Goal: Transaction & Acquisition: Purchase product/service

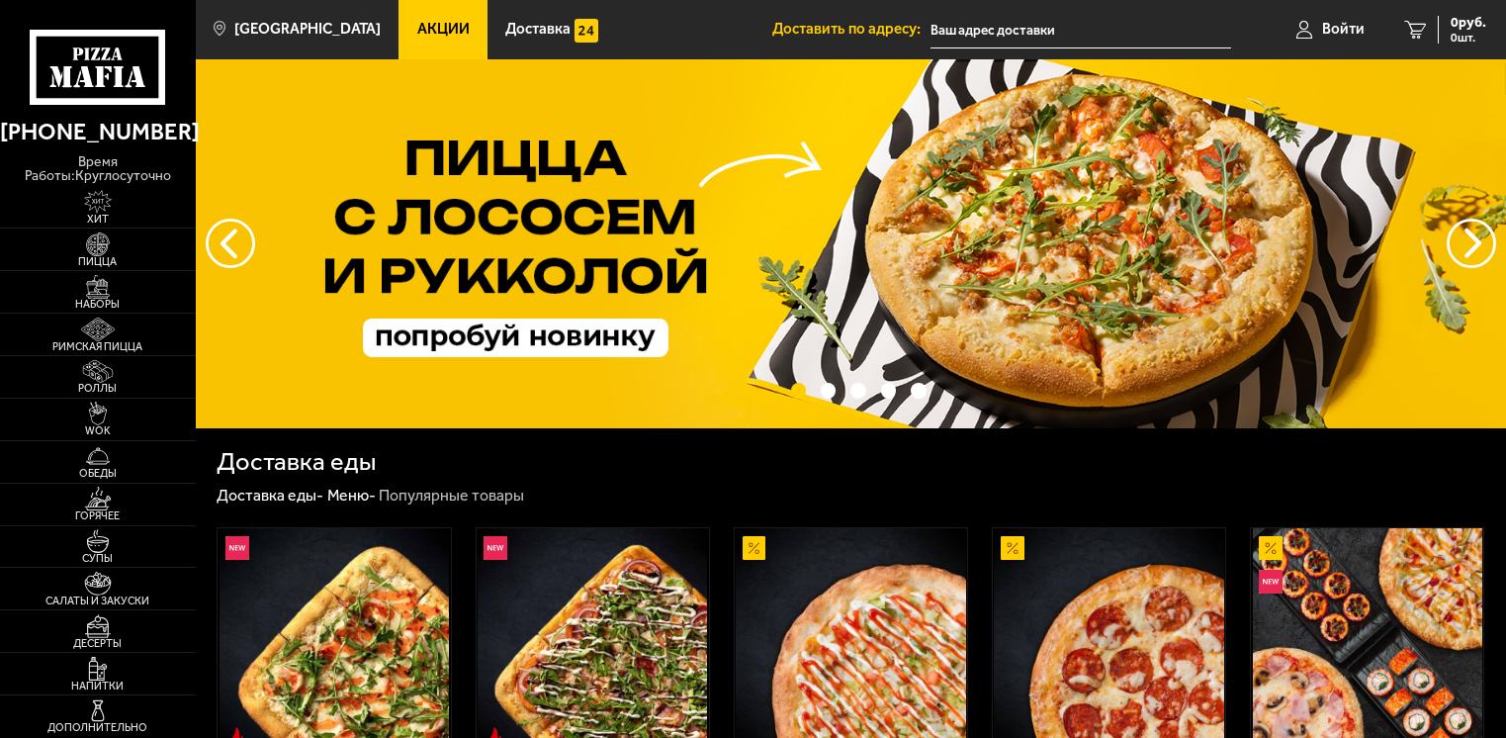
type input "[STREET_ADDRESS]"
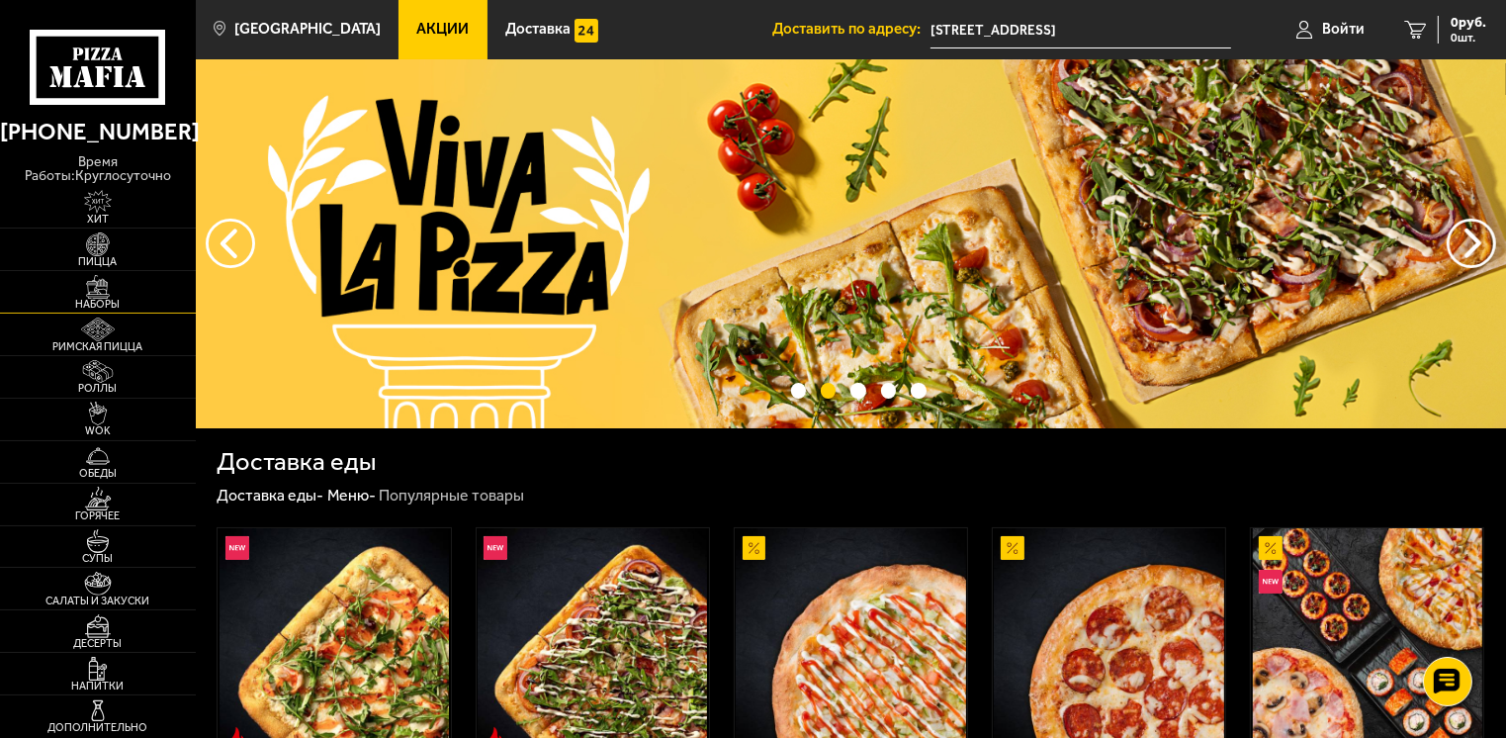
click at [102, 277] on img at bounding box center [98, 287] width 60 height 24
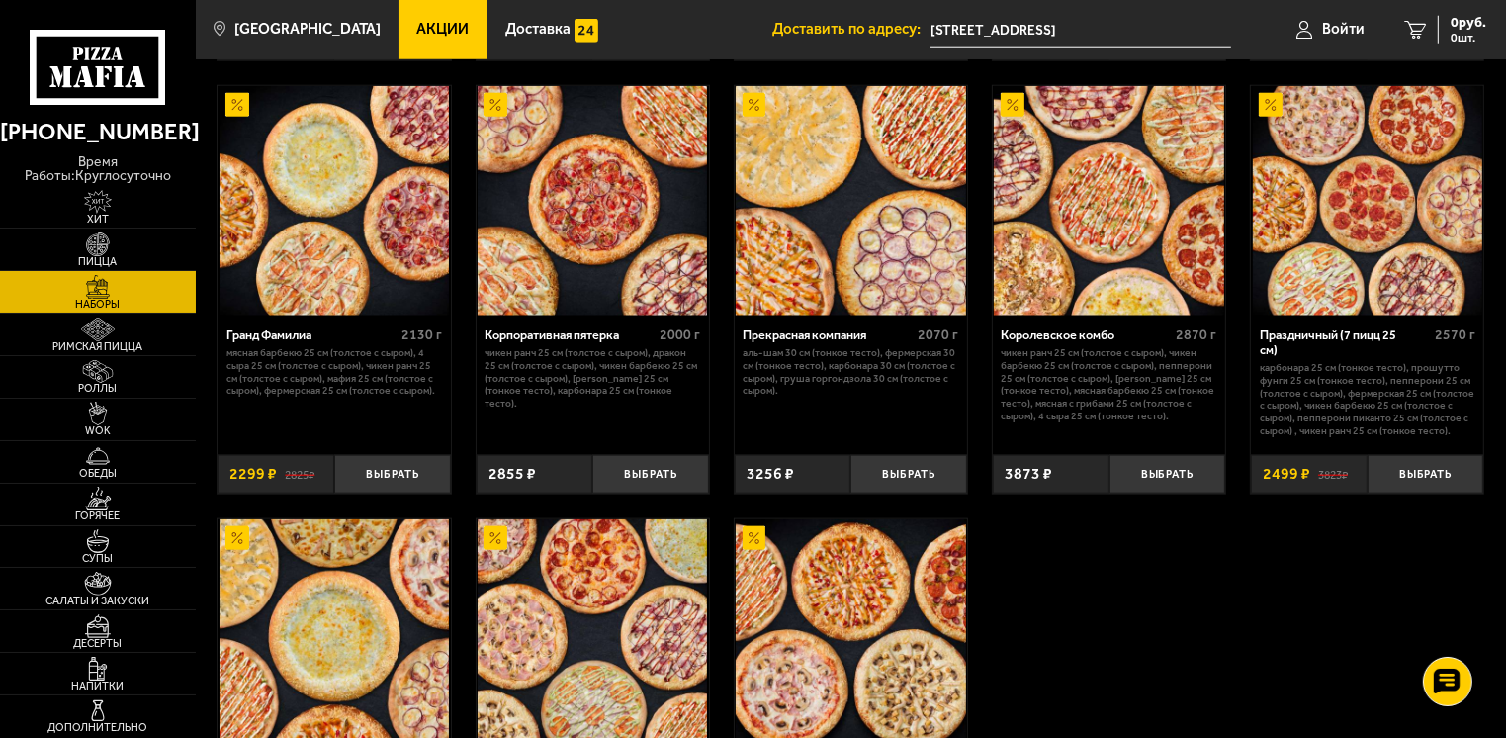
scroll to position [2076, 0]
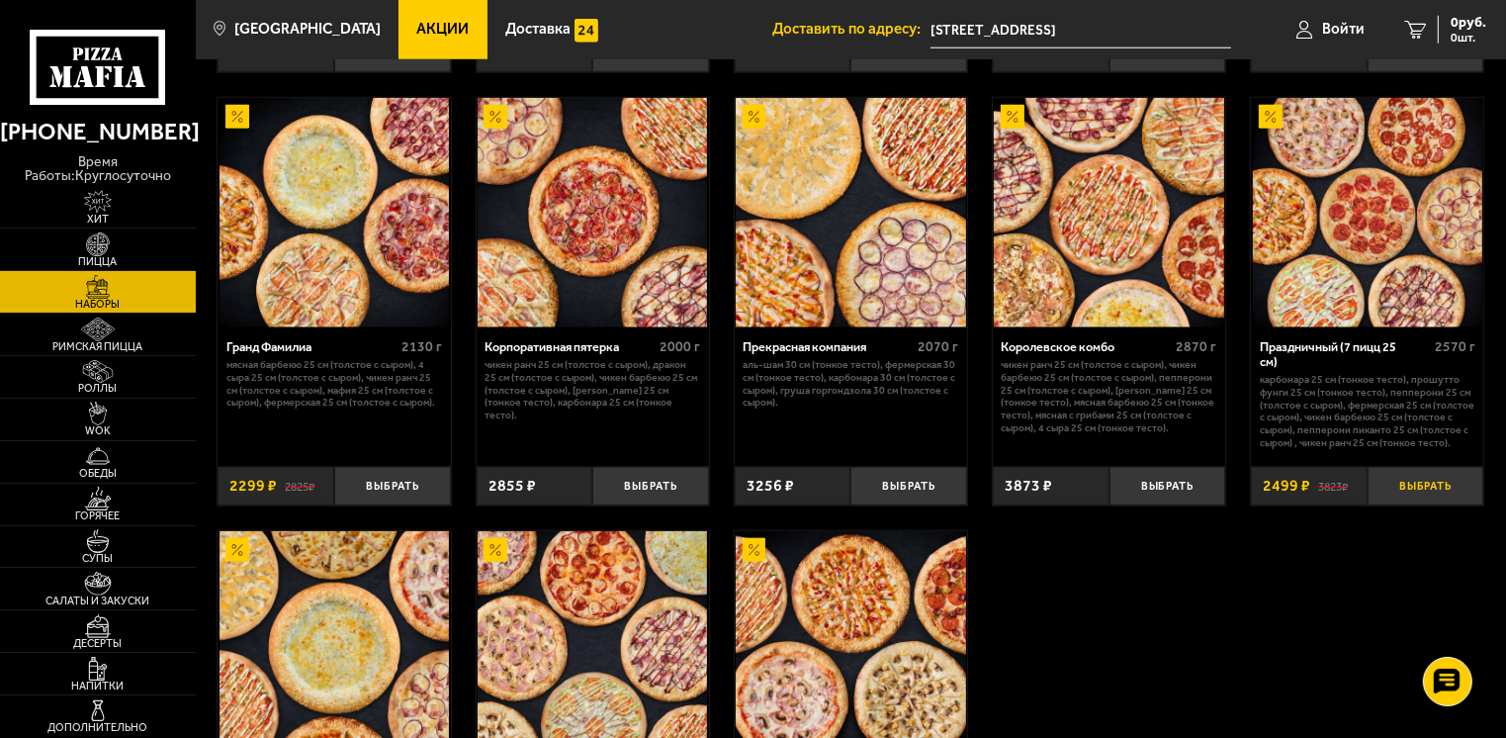
click at [1436, 489] on button "Выбрать" at bounding box center [1425, 486] width 117 height 39
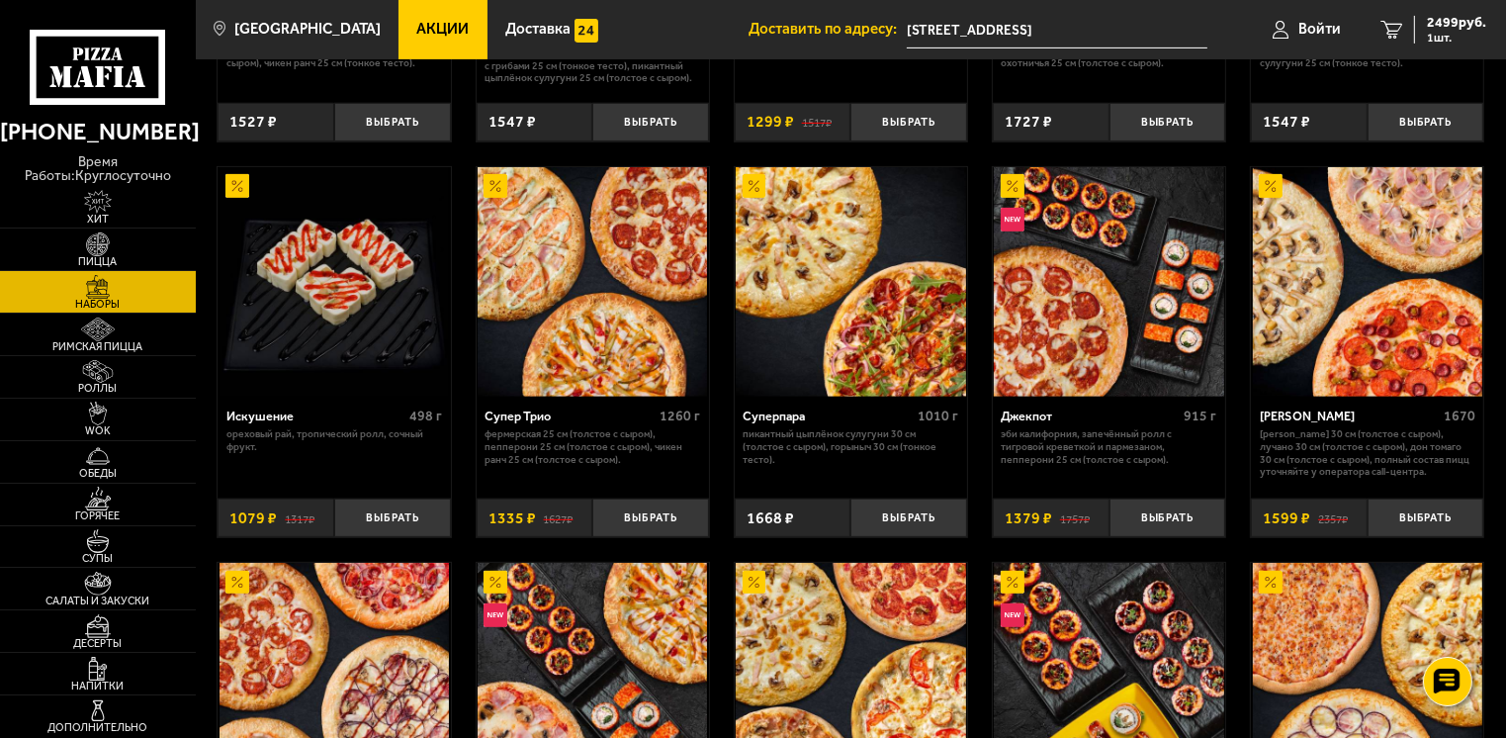
scroll to position [791, 0]
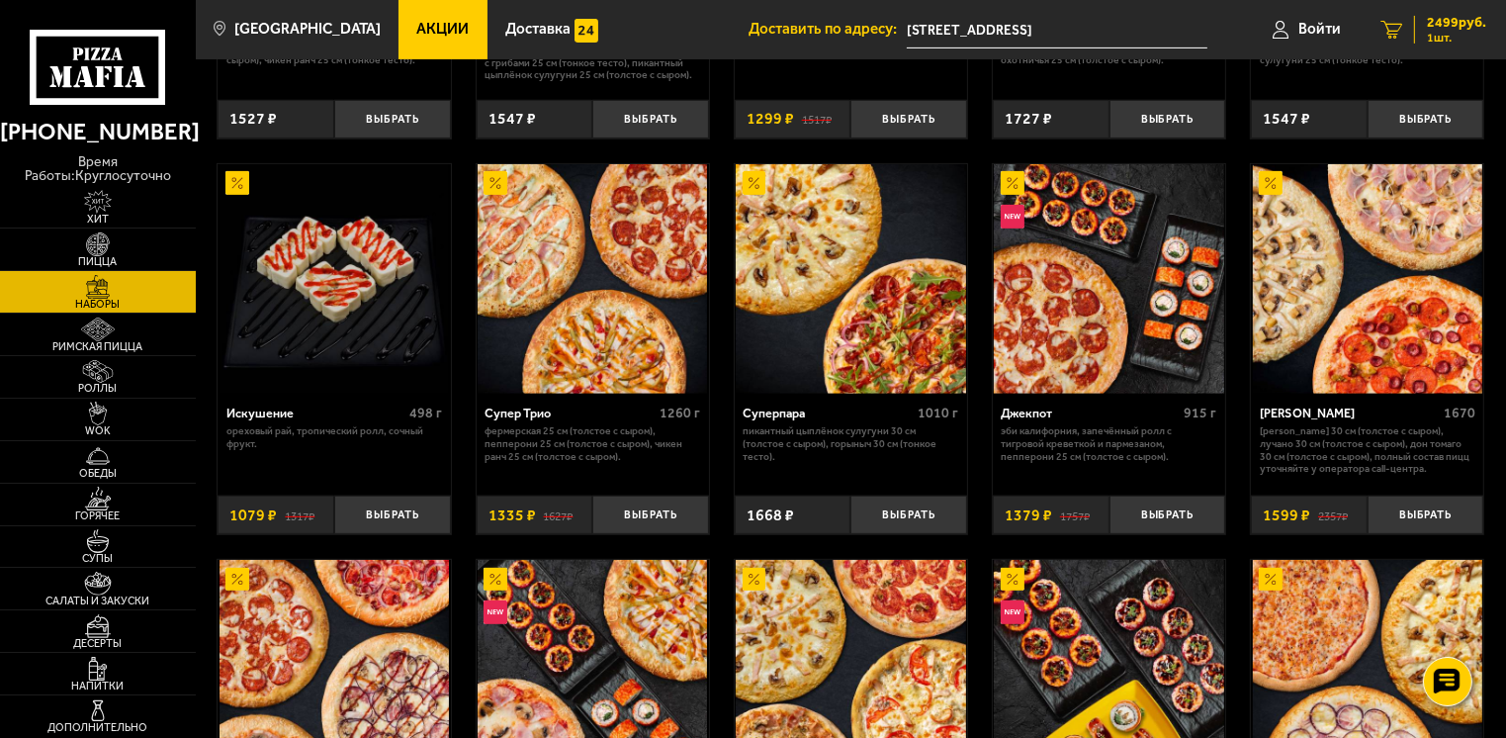
click at [1435, 32] on span "1 шт." at bounding box center [1456, 38] width 59 height 12
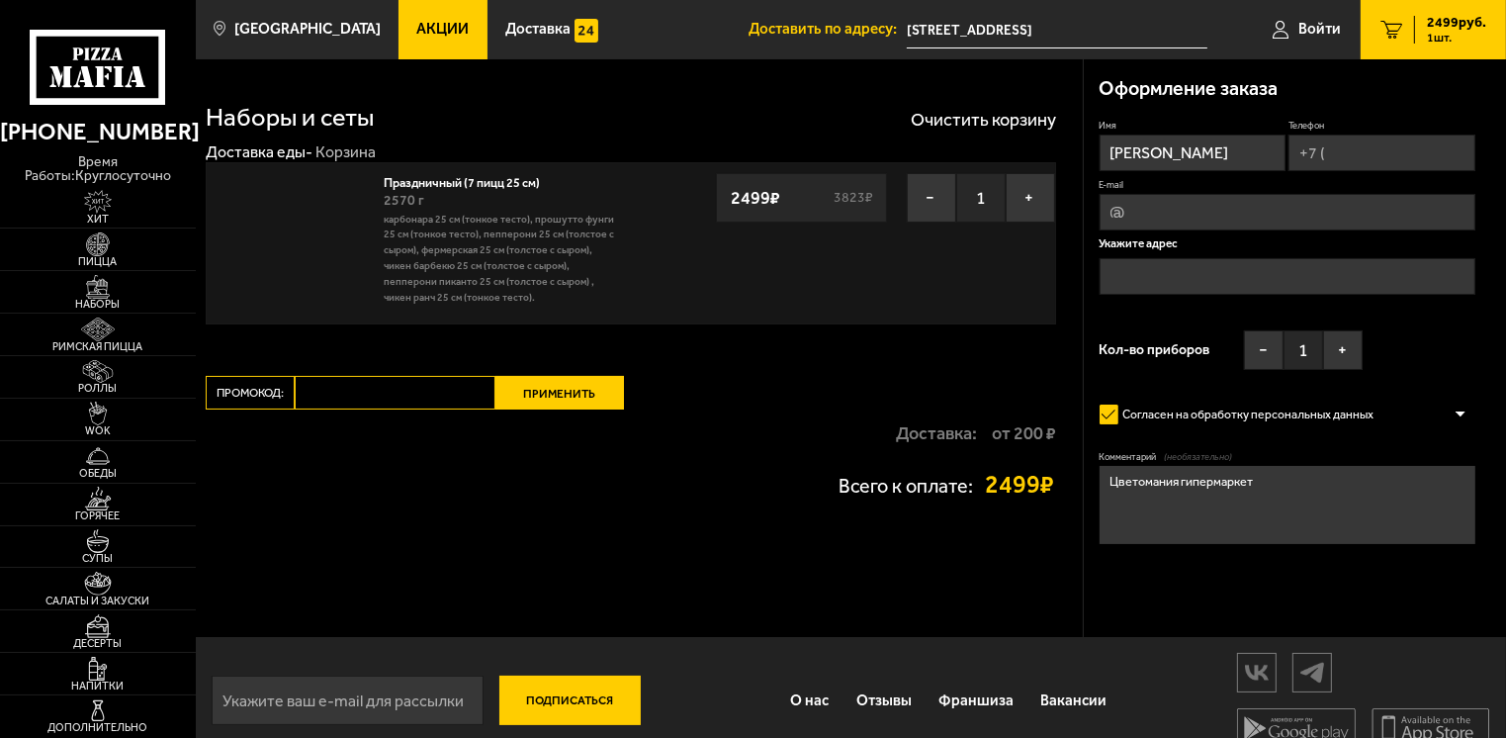
type input "[STREET_ADDRESS]"
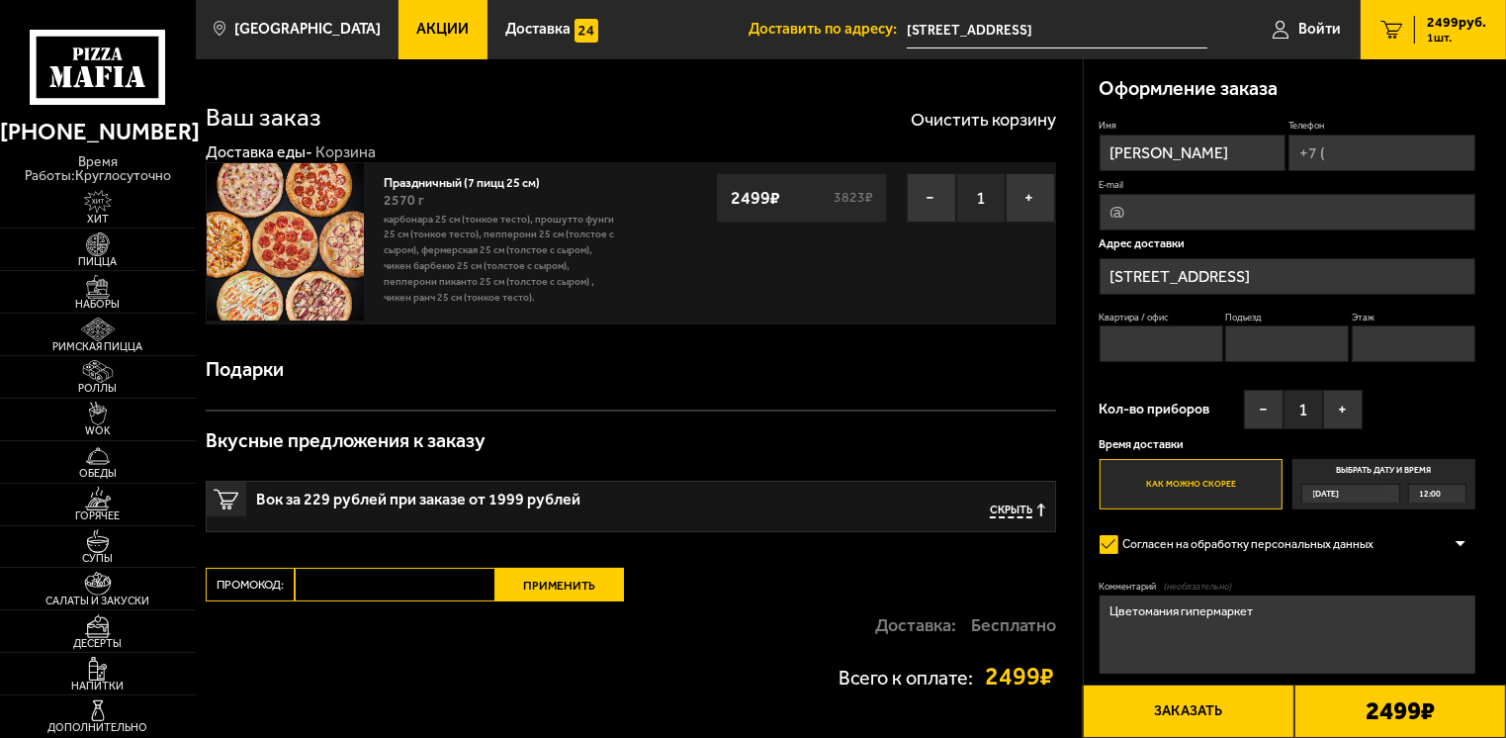
click at [1334, 151] on input "Телефон" at bounding box center [1381, 152] width 187 height 37
type input "[PHONE_NUMBER]"
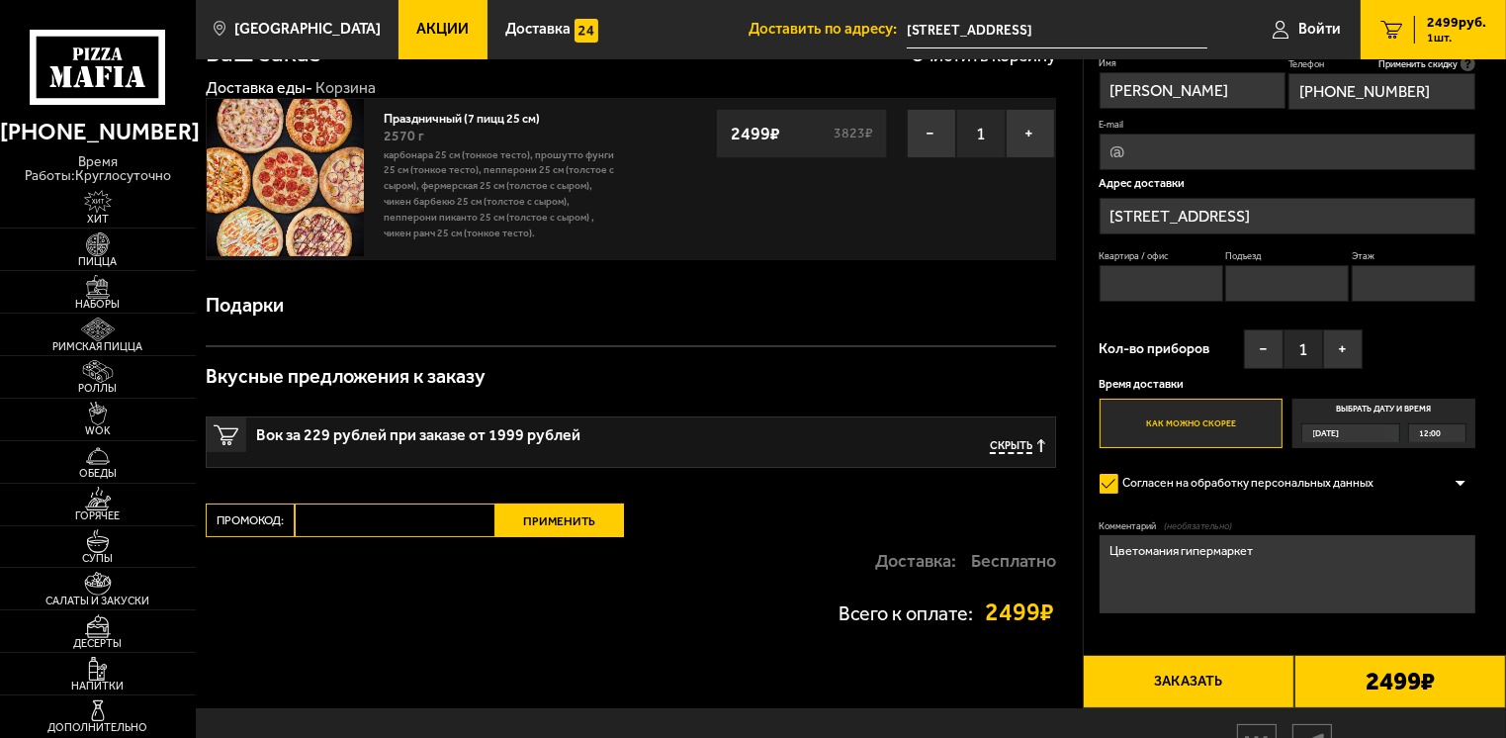
scroll to position [99, 0]
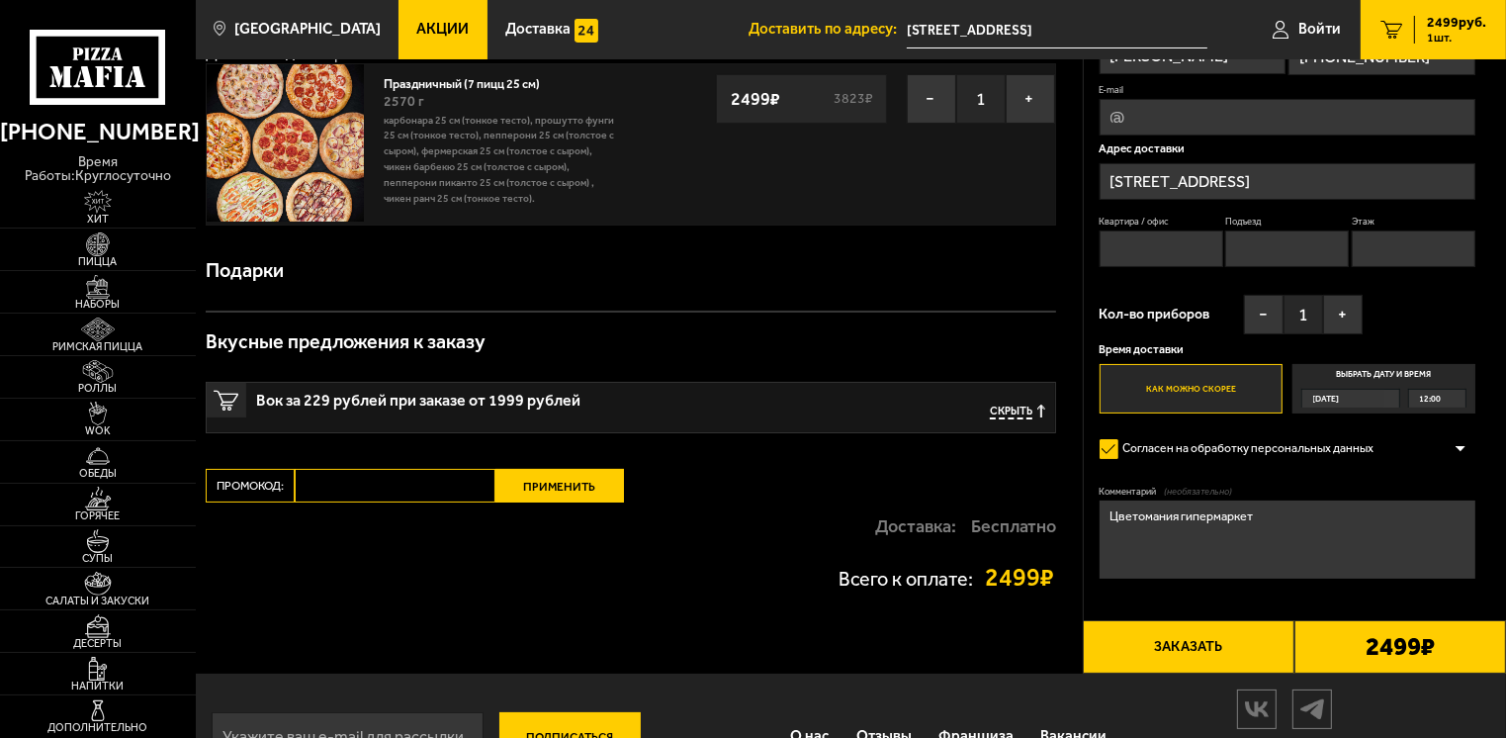
click at [1195, 651] on button "Заказать" at bounding box center [1189, 646] width 212 height 53
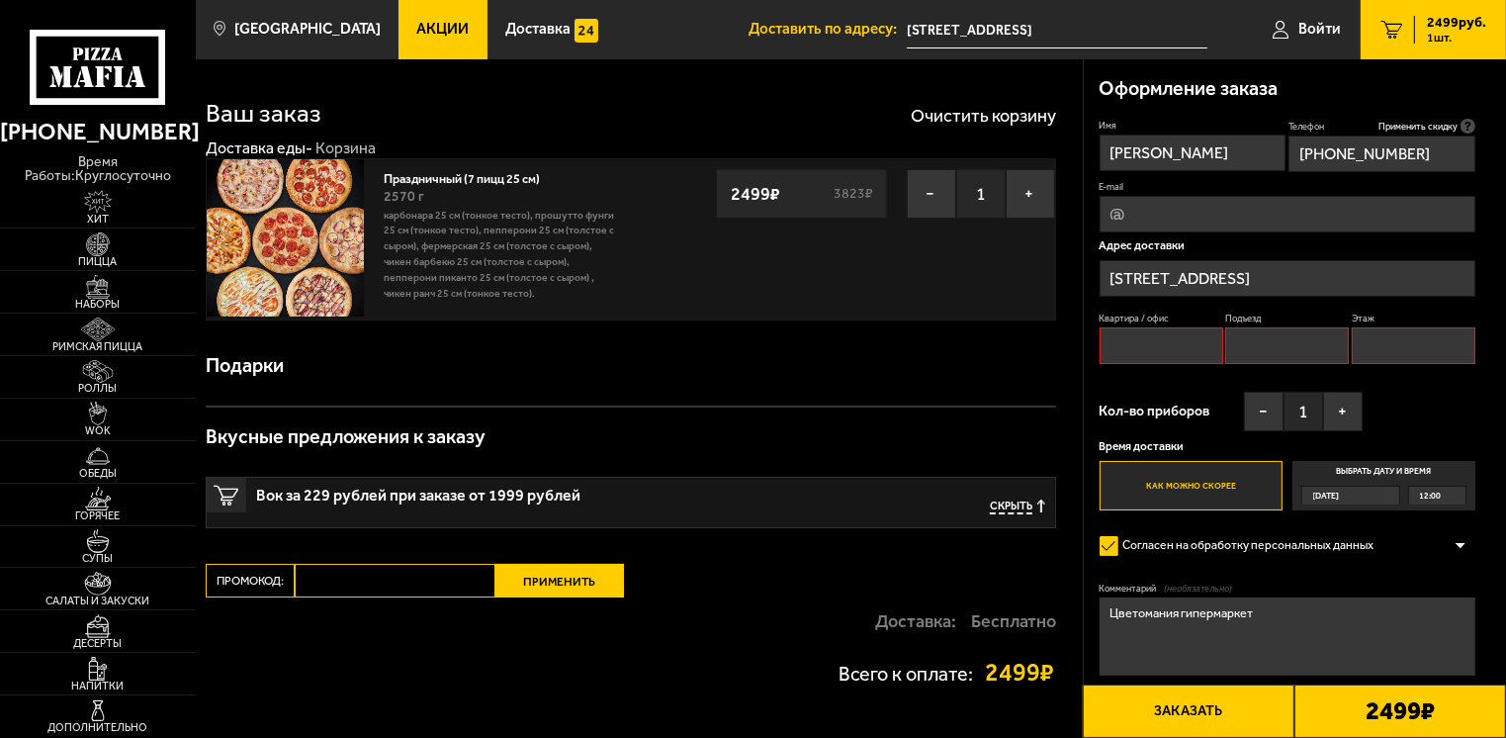
scroll to position [0, 0]
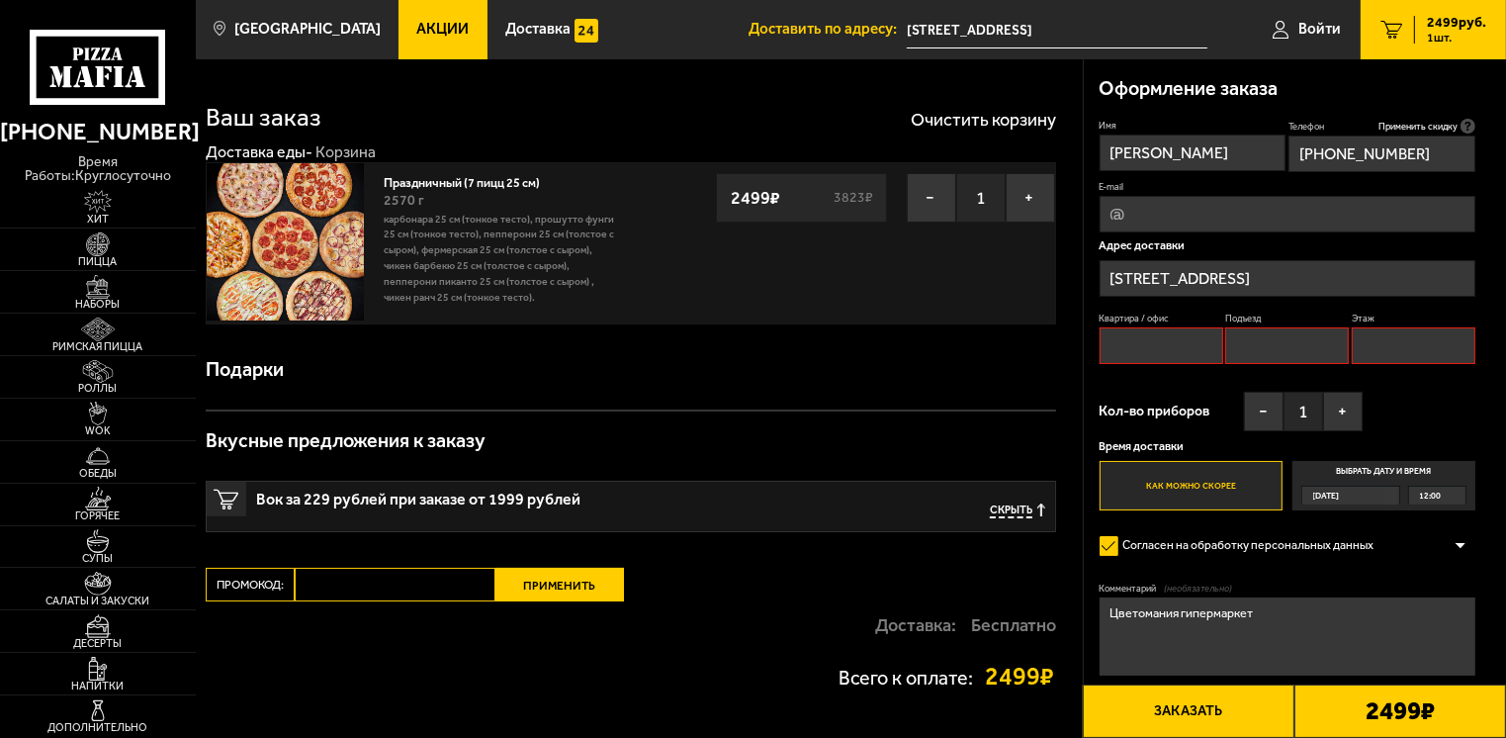
click at [1106, 344] on input "Квартира / офис" at bounding box center [1161, 345] width 124 height 37
type input "1"
click at [1254, 341] on input "Подъезд" at bounding box center [1287, 345] width 124 height 37
type input "1"
click at [1365, 342] on input "Этаж" at bounding box center [1414, 345] width 124 height 37
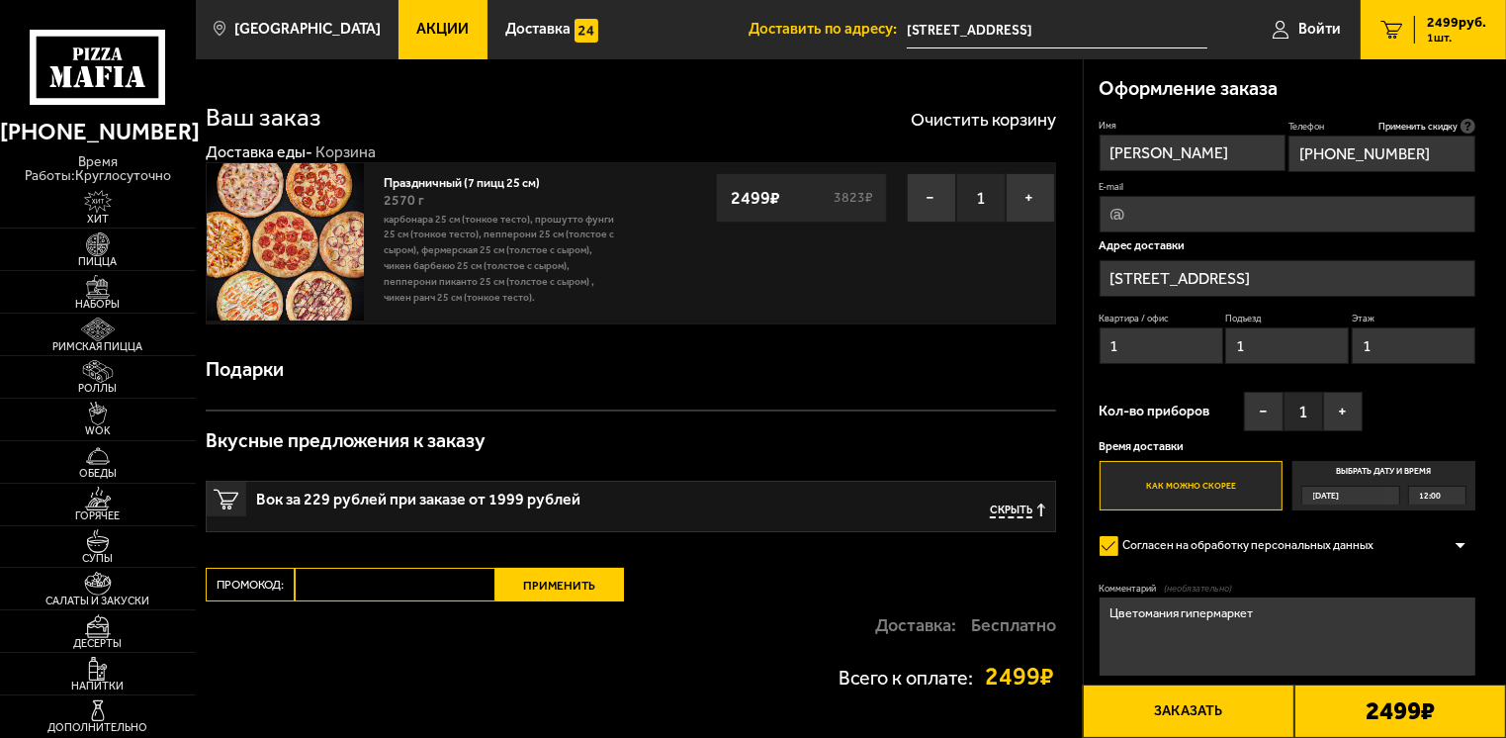
type input "1"
click at [1210, 727] on button "Заказать" at bounding box center [1189, 710] width 212 height 53
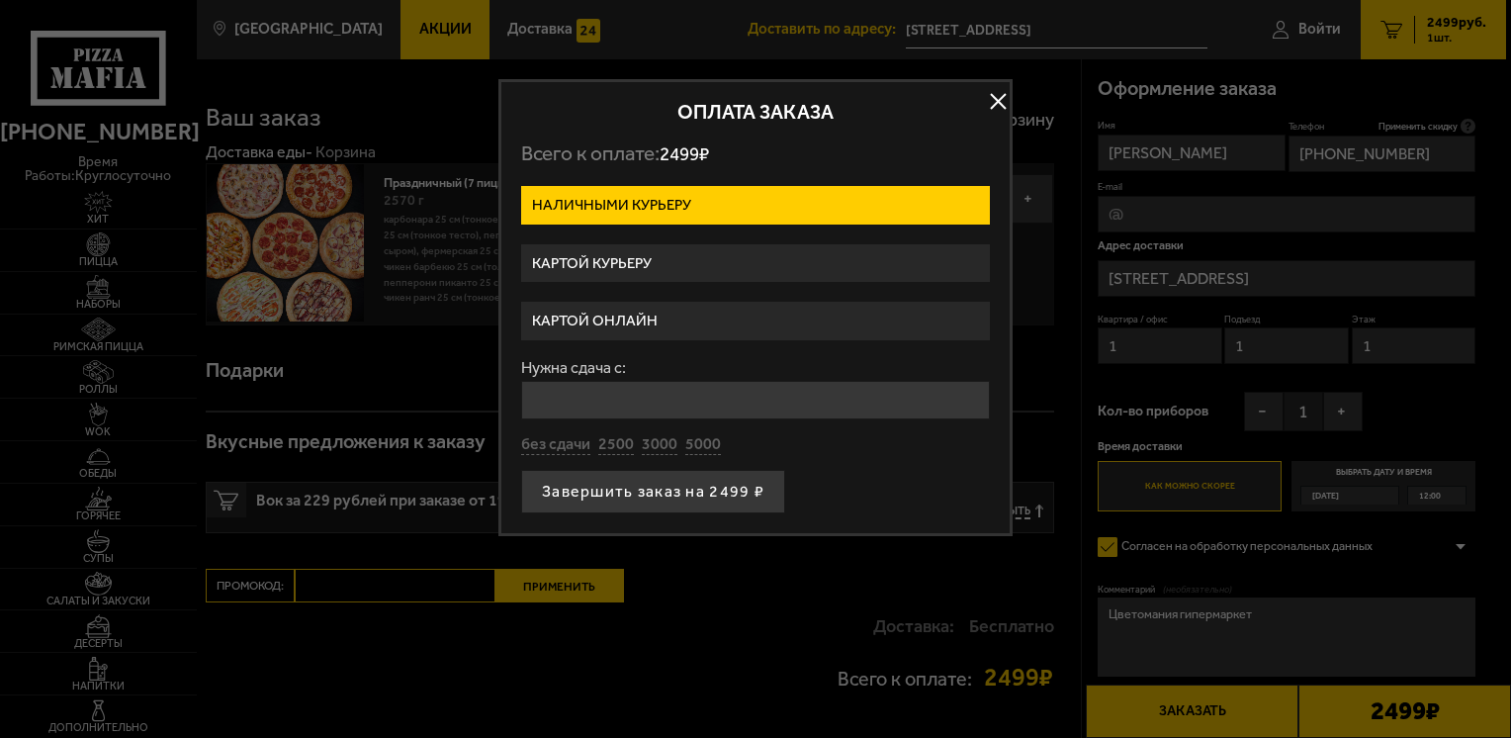
click at [562, 260] on label "Картой курьеру" at bounding box center [755, 263] width 469 height 39
click at [0, 0] on input "Картой курьеру" at bounding box center [0, 0] width 0 height 0
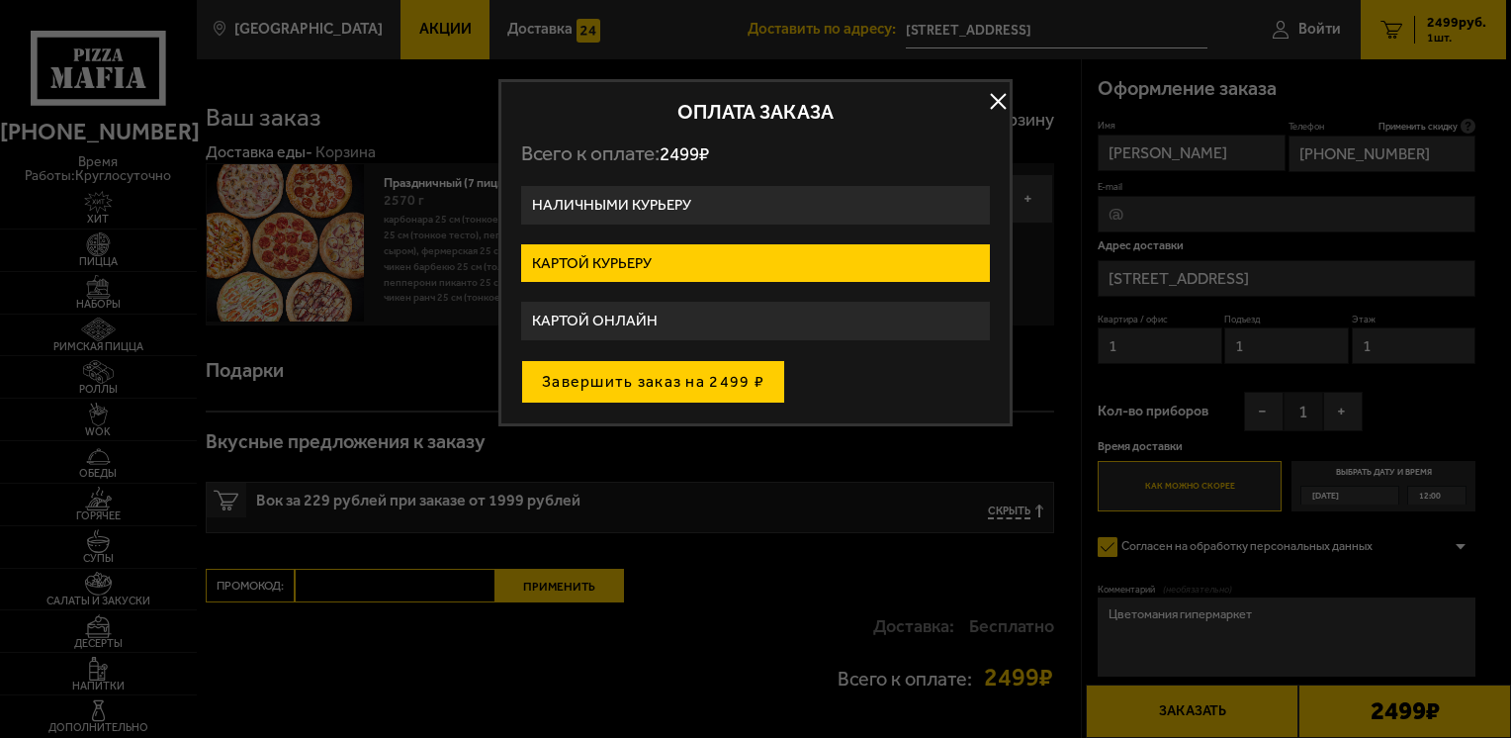
click at [601, 376] on button "Завершить заказ на 2499 ₽" at bounding box center [653, 382] width 264 height 44
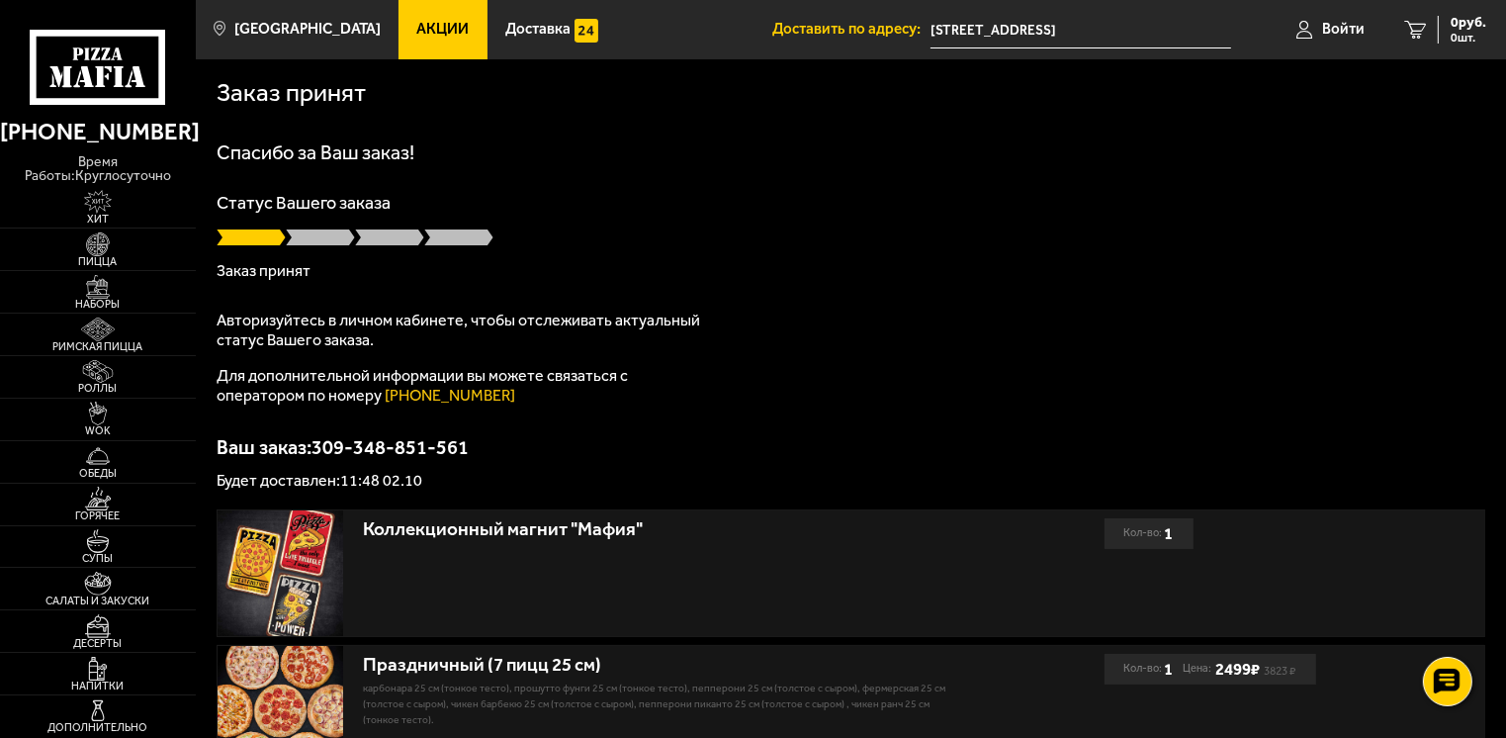
click at [608, 202] on p "Статус Вашего заказа" at bounding box center [851, 203] width 1268 height 18
